Goal: Check status: Check status

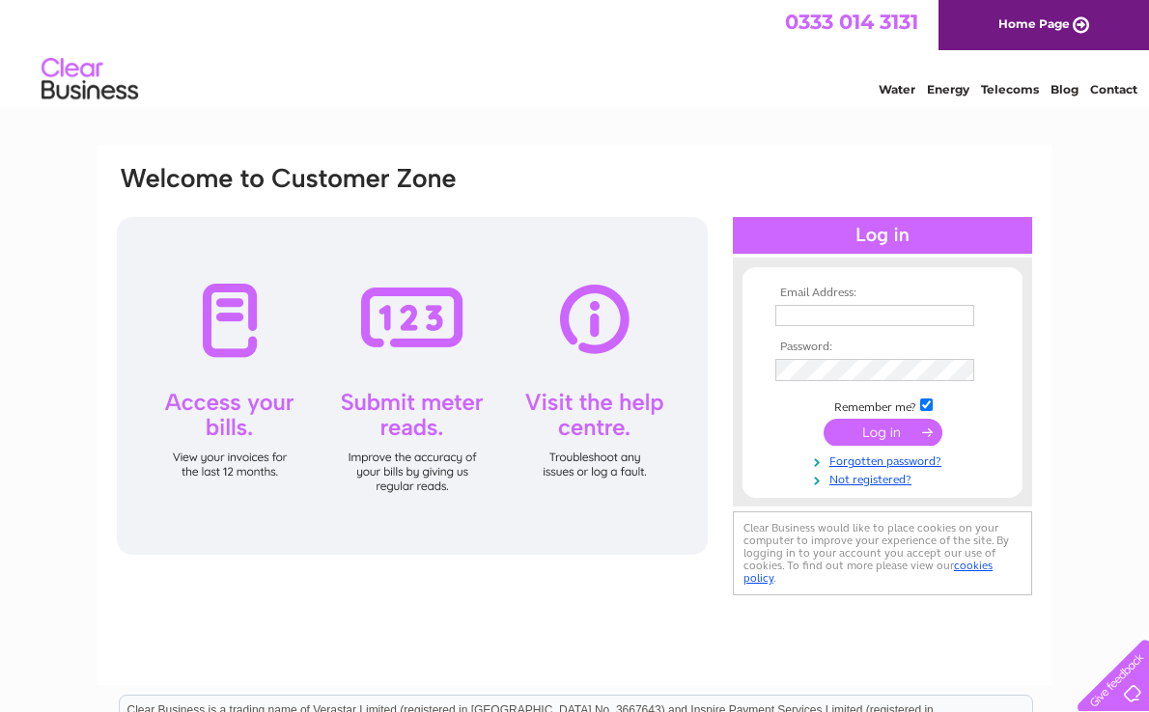
type input "weightmancs@w3z.co.uk"
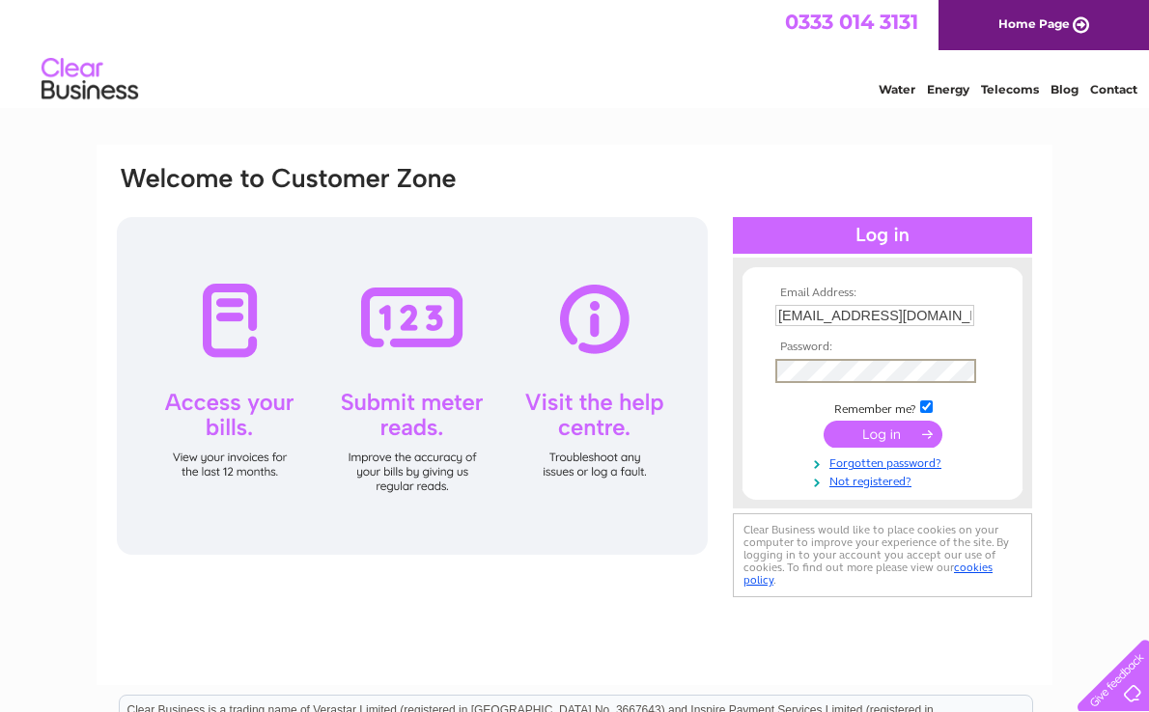
click at [878, 434] on input "submit" at bounding box center [882, 434] width 119 height 27
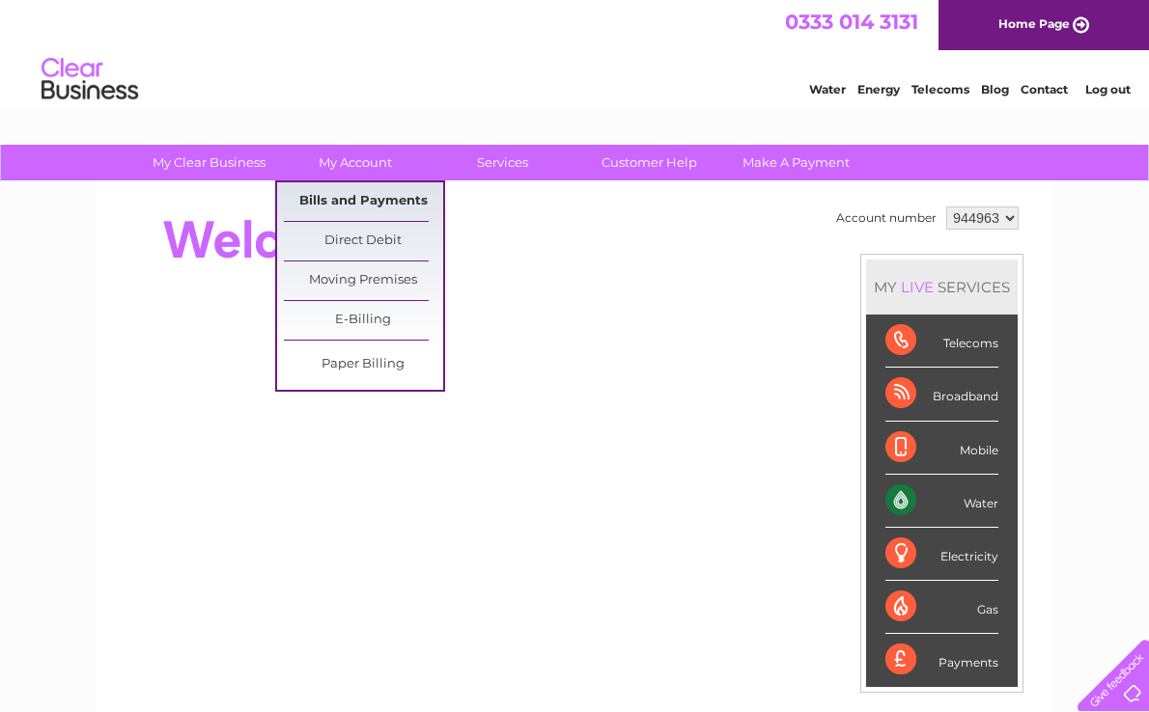
click at [347, 208] on link "Bills and Payments" at bounding box center [363, 201] width 159 height 39
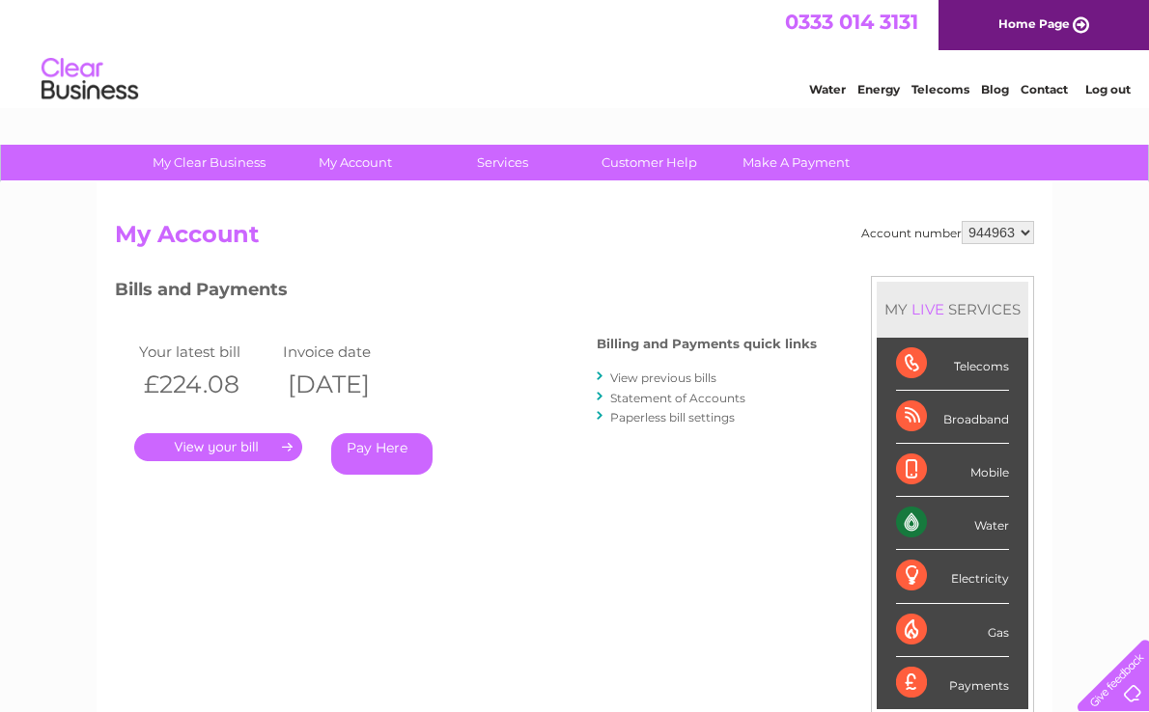
click at [204, 440] on link "." at bounding box center [218, 447] width 168 height 28
